Goal: Transaction & Acquisition: Download file/media

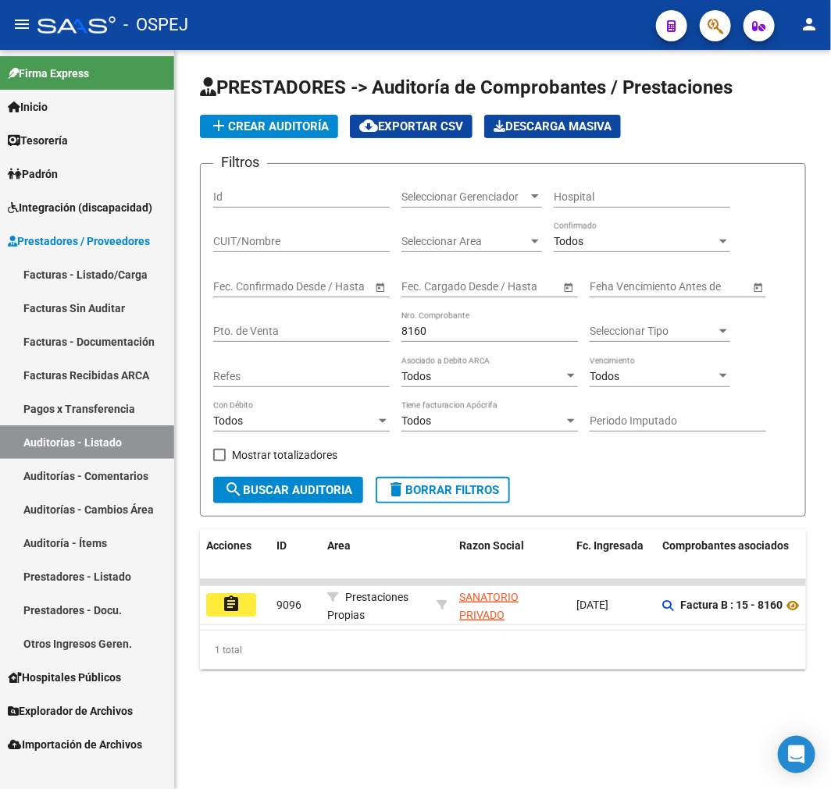
click at [498, 337] on input "8160" at bounding box center [489, 331] width 176 height 13
paste input "22643"
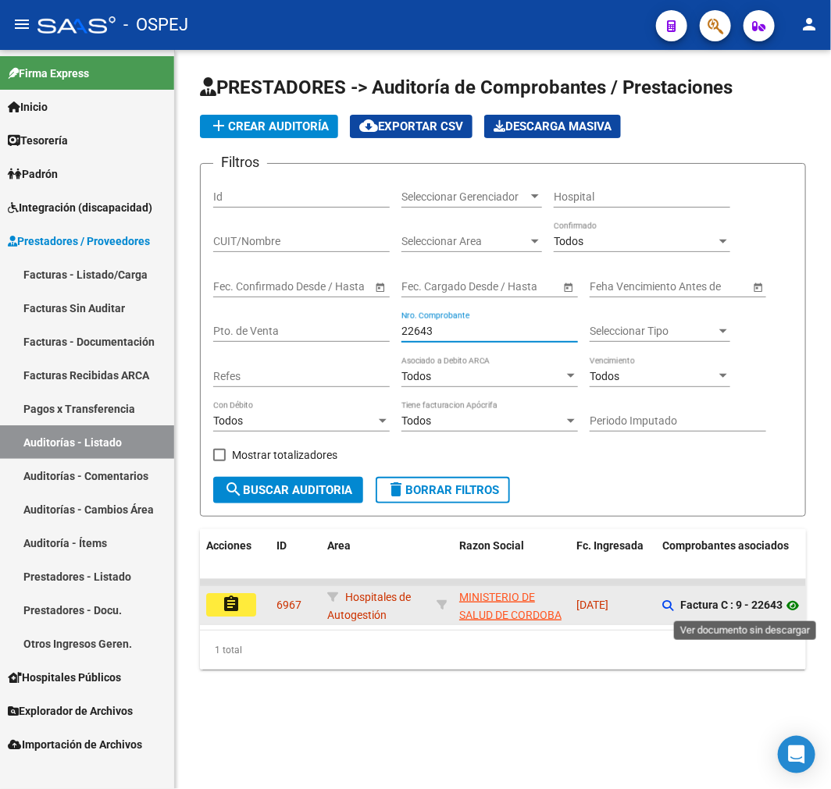
type input "22643"
click at [794, 600] on icon at bounding box center [792, 605] width 20 height 19
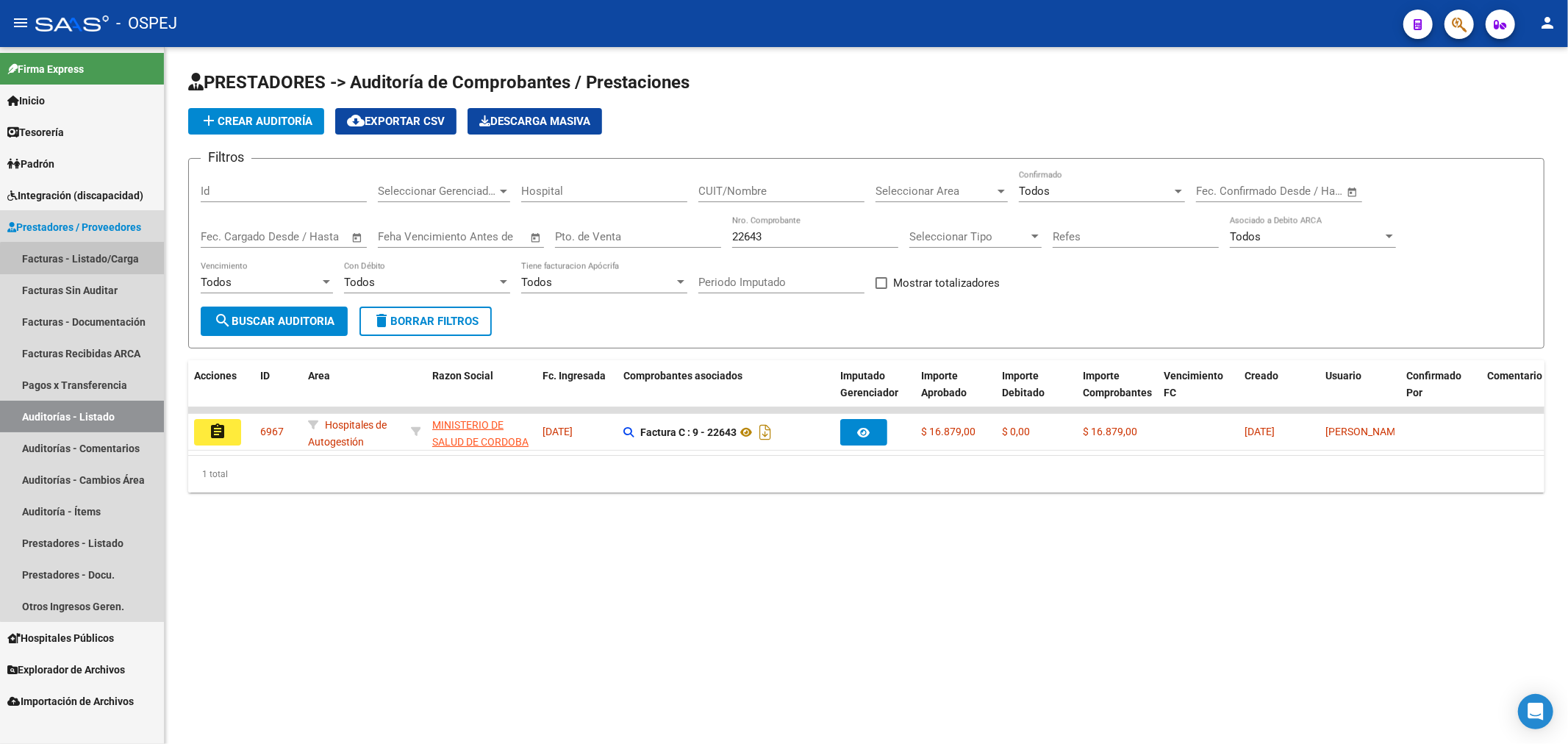
click at [109, 268] on link "Facturas - Listado/Carga" at bounding box center [82, 259] width 164 height 32
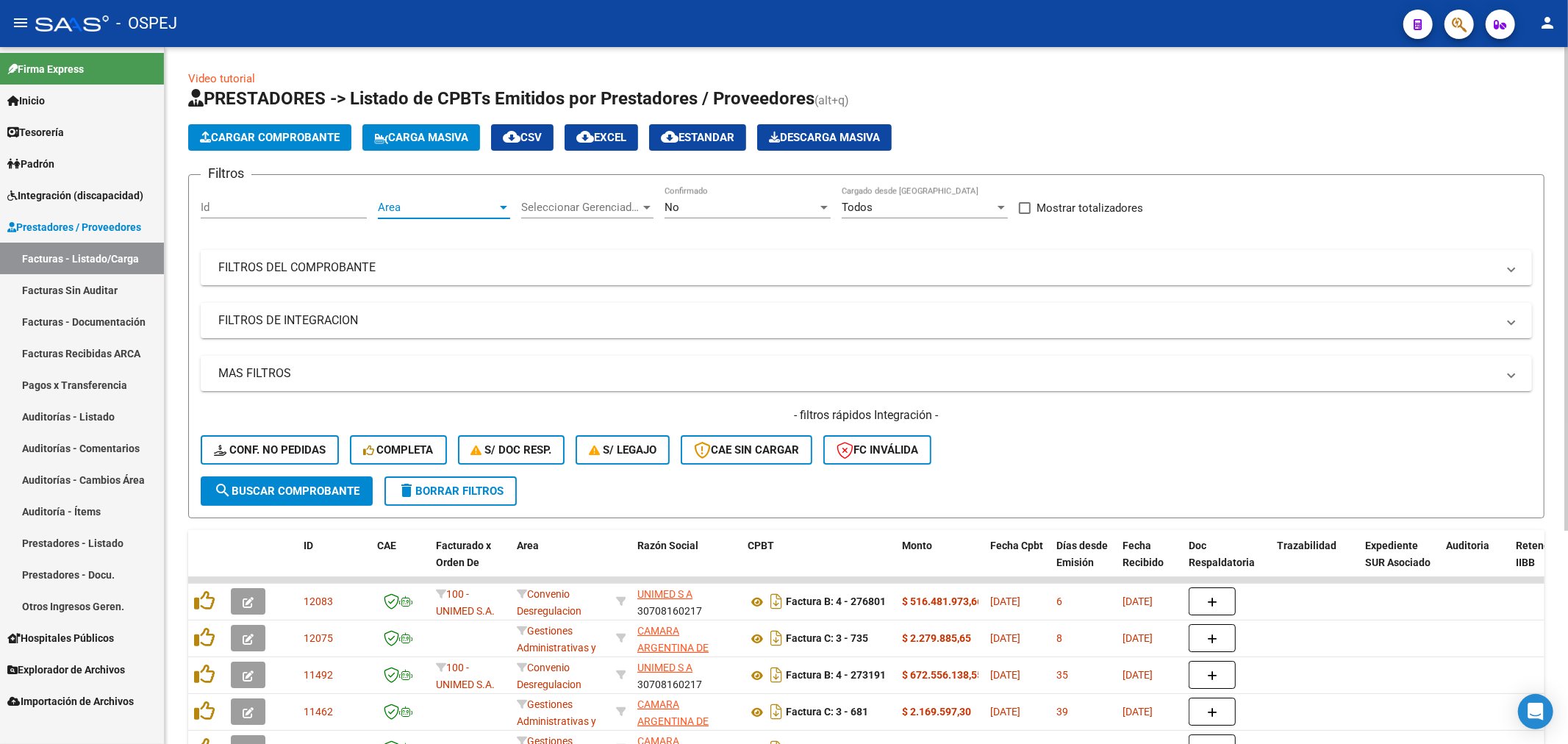
click at [440, 208] on span "Area" at bounding box center [437, 207] width 119 height 13
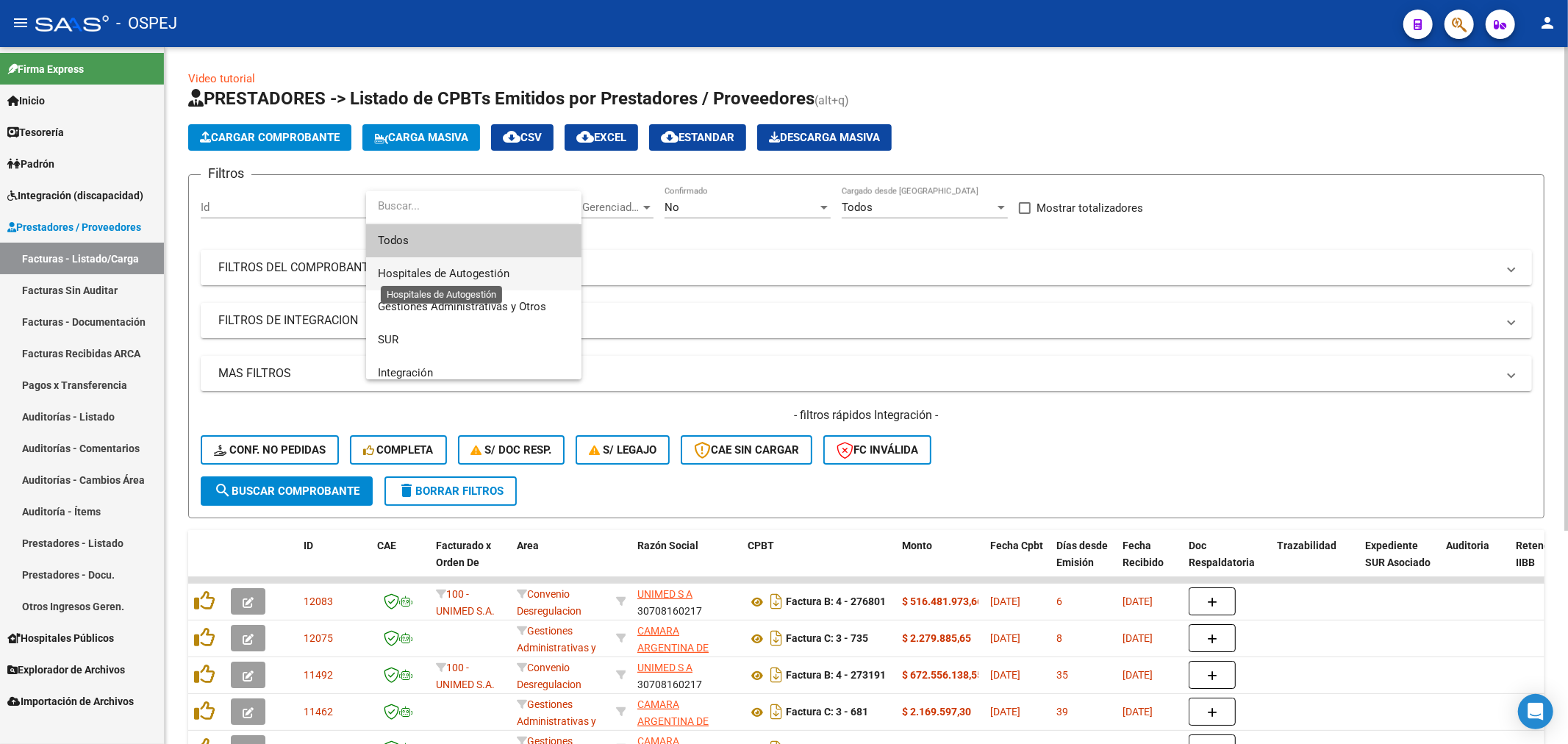
click at [488, 273] on span "Hospitales de Autogestión" at bounding box center [444, 273] width 132 height 13
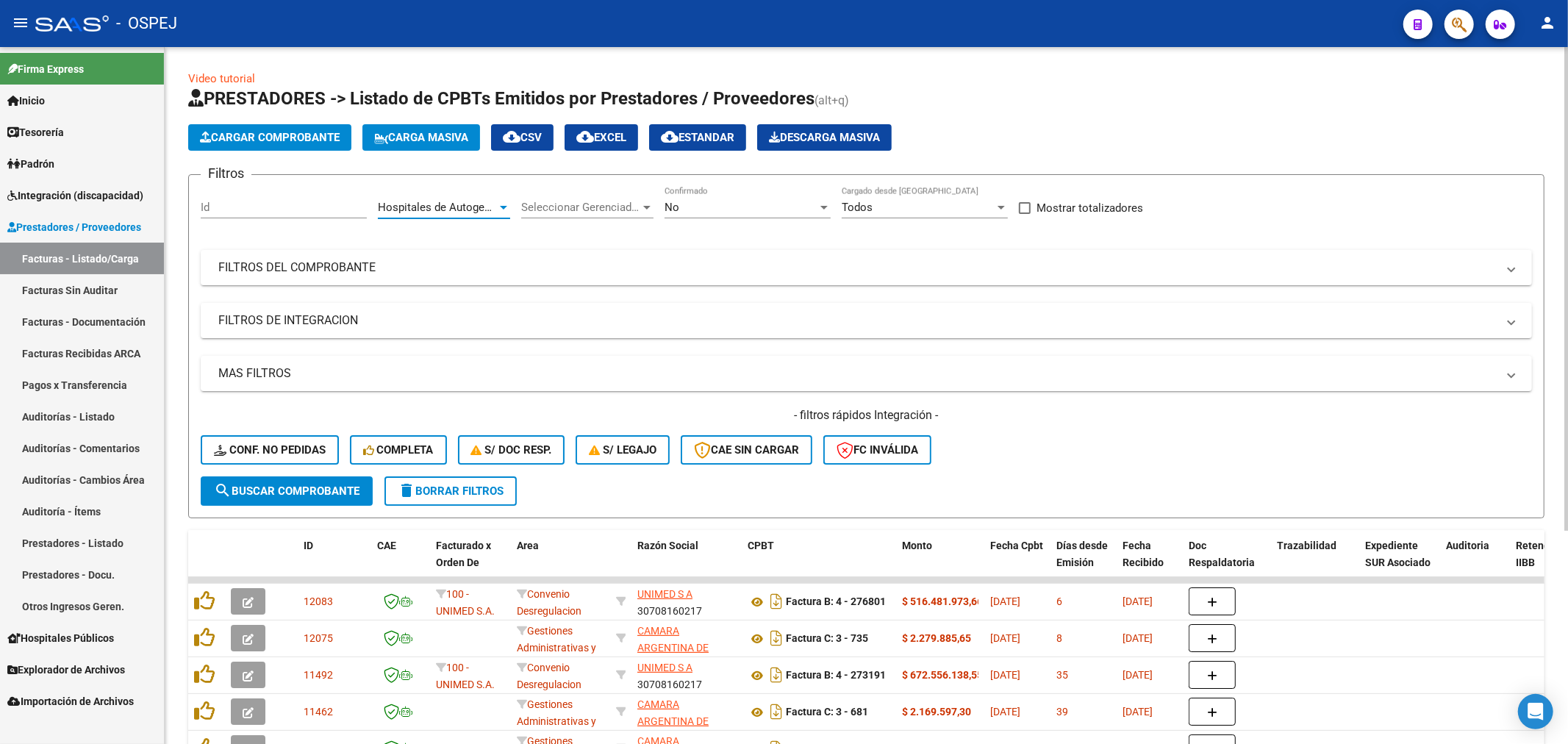
click at [738, 202] on div "No" at bounding box center [741, 207] width 153 height 13
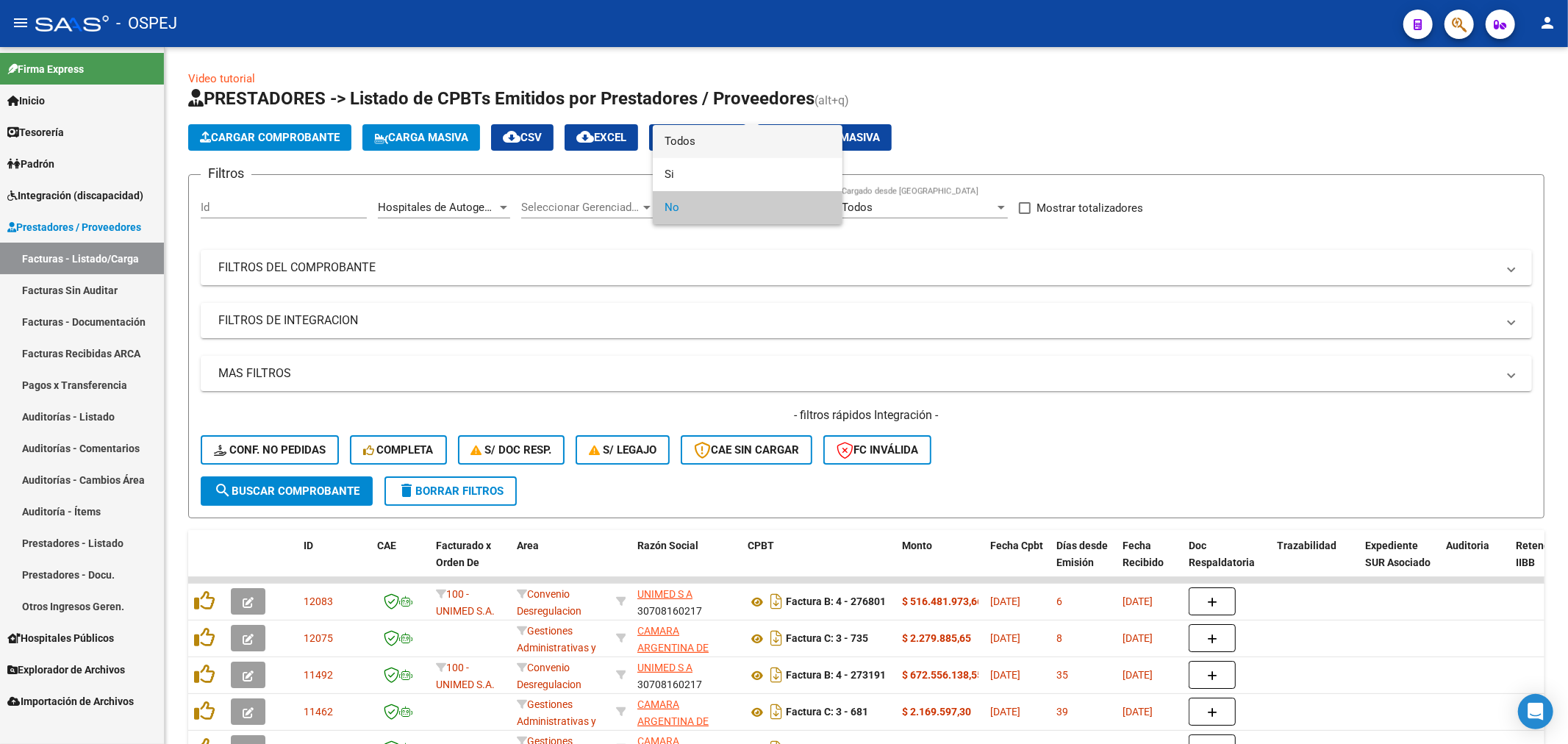
click at [754, 145] on span "Todos" at bounding box center [748, 141] width 166 height 33
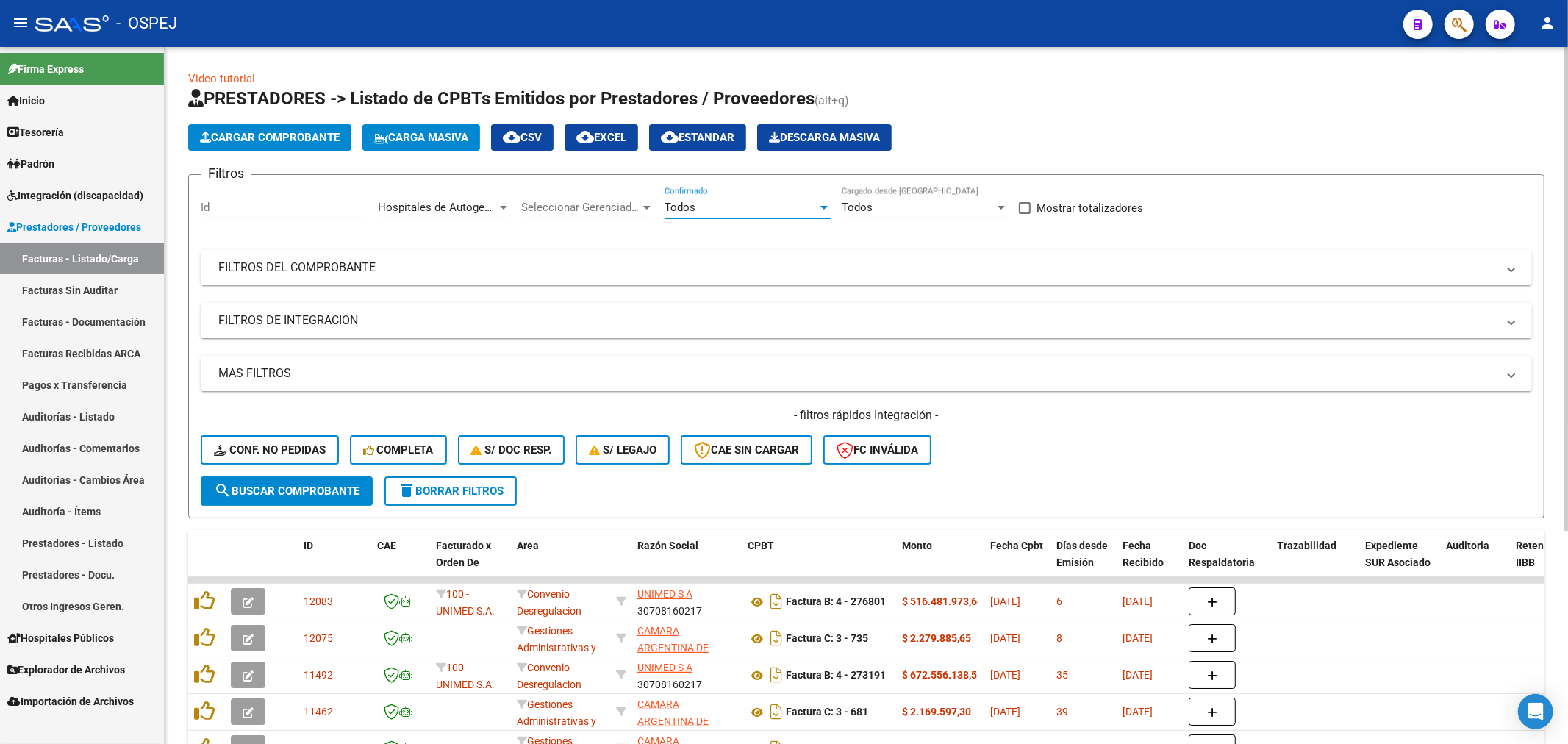
click at [302, 478] on button "search Buscar Comprobante" at bounding box center [286, 491] width 172 height 29
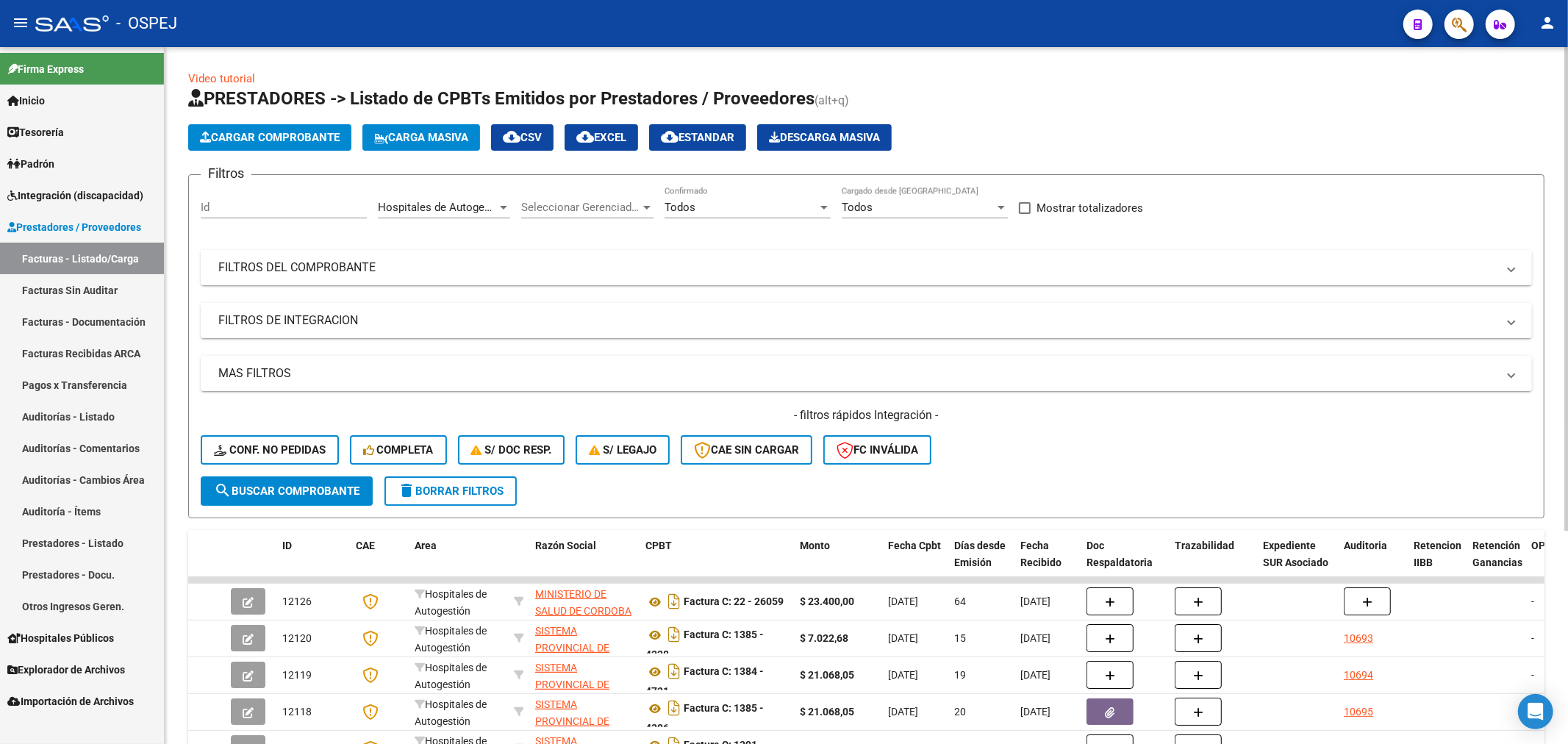
click at [625, 144] on button "cloud_download EXCEL" at bounding box center [602, 137] width 73 height 26
